Goal: Information Seeking & Learning: Learn about a topic

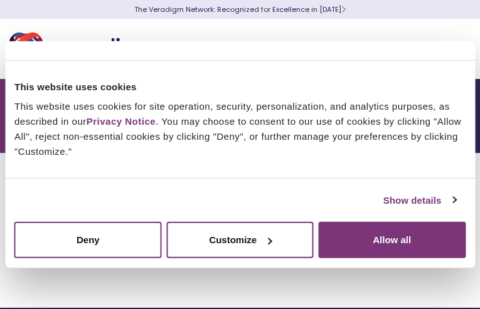
type input "Blog"
